Goal: Navigation & Orientation: Find specific page/section

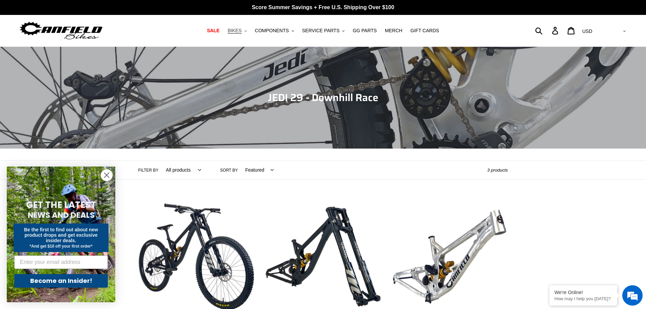
click at [247, 32] on icon ".cls-1{fill:#231f20}" at bounding box center [245, 31] width 2 height 2
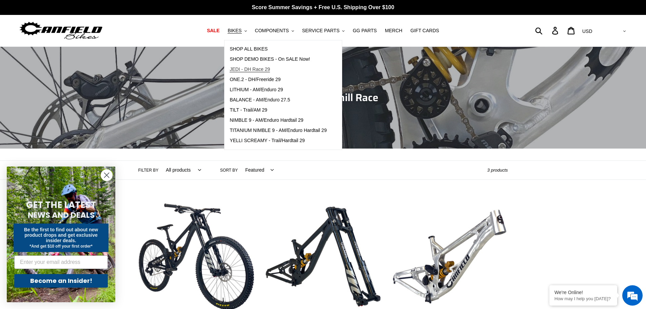
click at [270, 69] on span "JEDI - DH Race 29" at bounding box center [250, 69] width 40 height 6
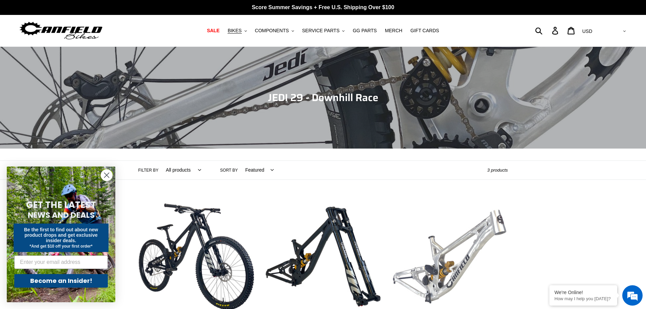
click at [458, 250] on link "JEDI 29 - Frameset" at bounding box center [449, 269] width 116 height 143
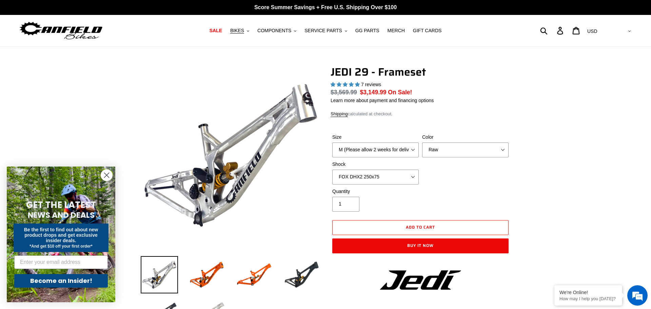
select select "highest-rating"
